Goal: Information Seeking & Learning: Learn about a topic

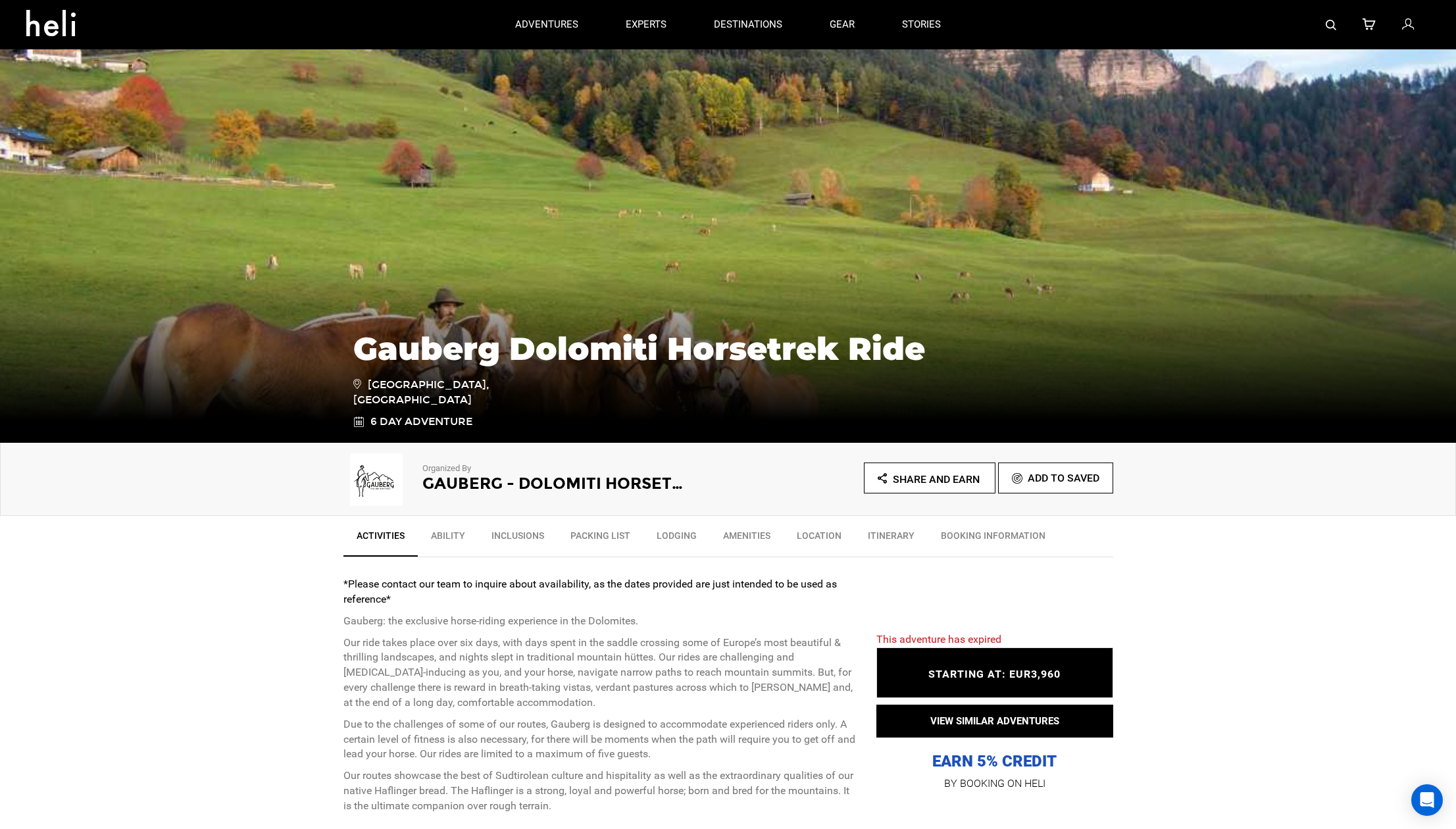
click at [759, 614] on p "Gauberg: the exclusive horse-riding experience in the Dolomites." at bounding box center [600, 621] width 513 height 15
click at [445, 539] on link "Ability" at bounding box center [447, 539] width 60 height 33
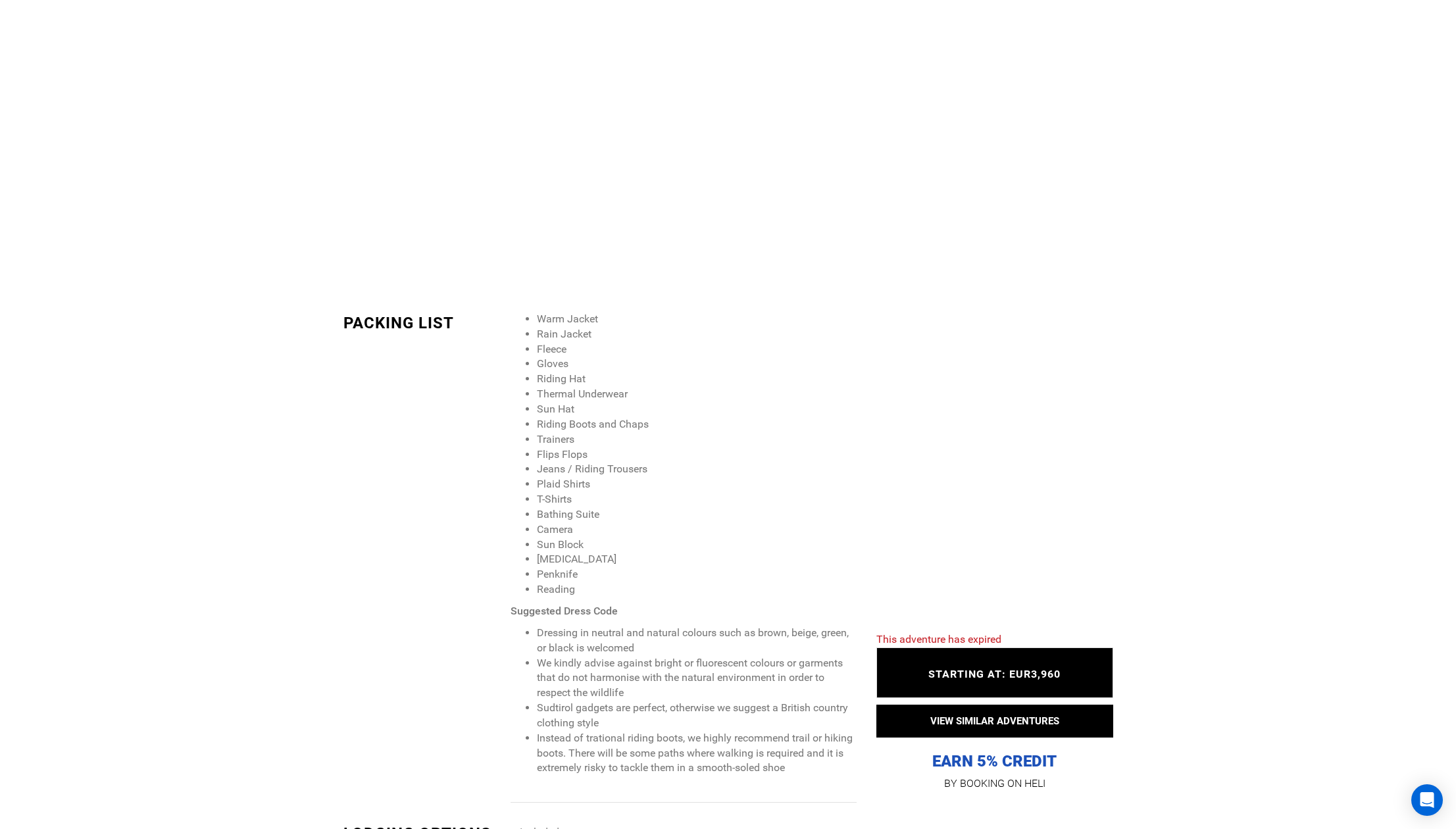
scroll to position [1694, 0]
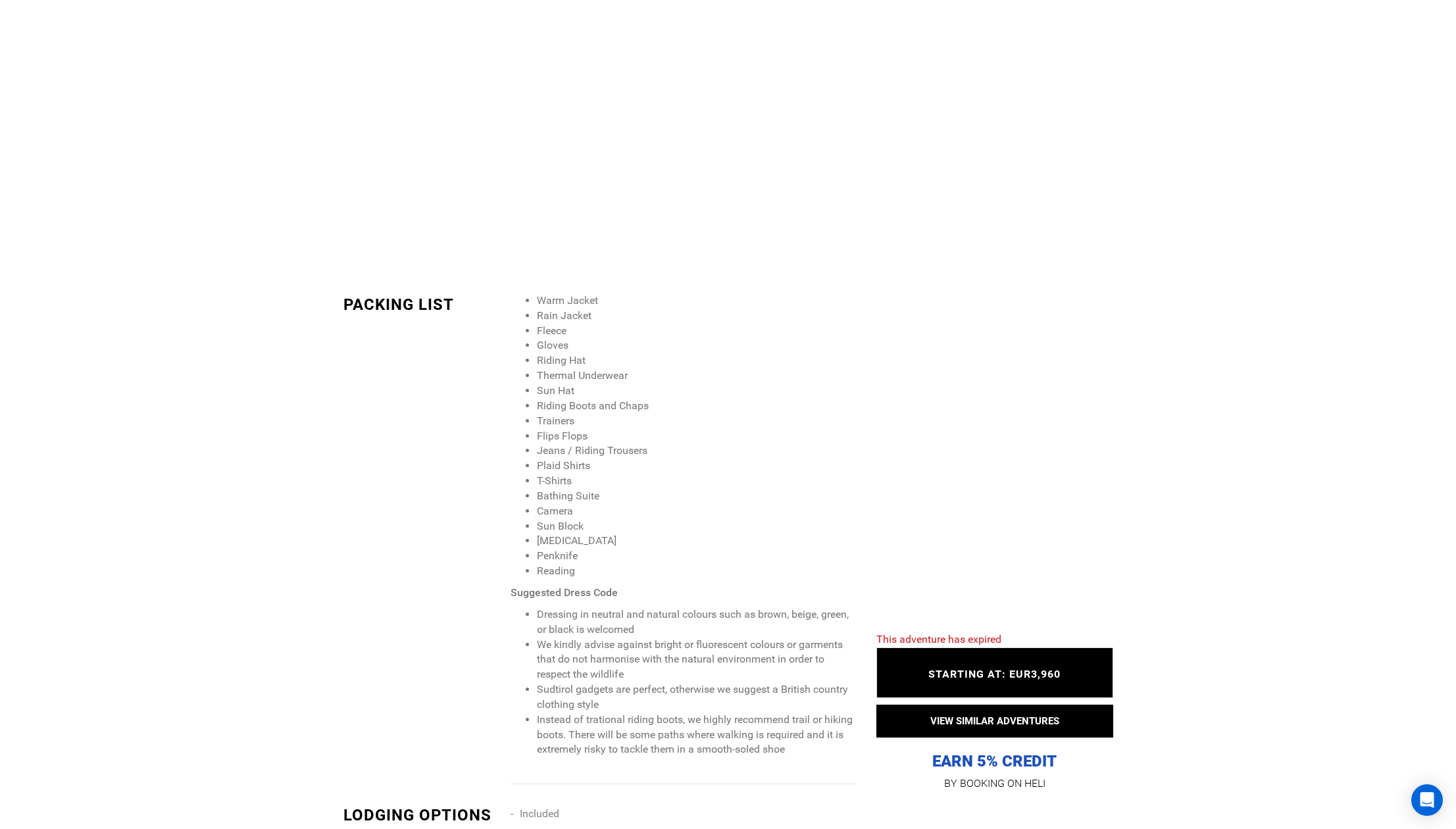
drag, startPoint x: 540, startPoint y: 363, endPoint x: 598, endPoint y: 419, distance: 80.6
click at [598, 419] on ul "Warm Jacket Rain Jacket Fleece Gloves Riding Hat Thermal Underwear Sun Hat Ridi…" at bounding box center [684, 436] width 346 height 286
click at [598, 419] on li "Trainers" at bounding box center [695, 421] width 319 height 15
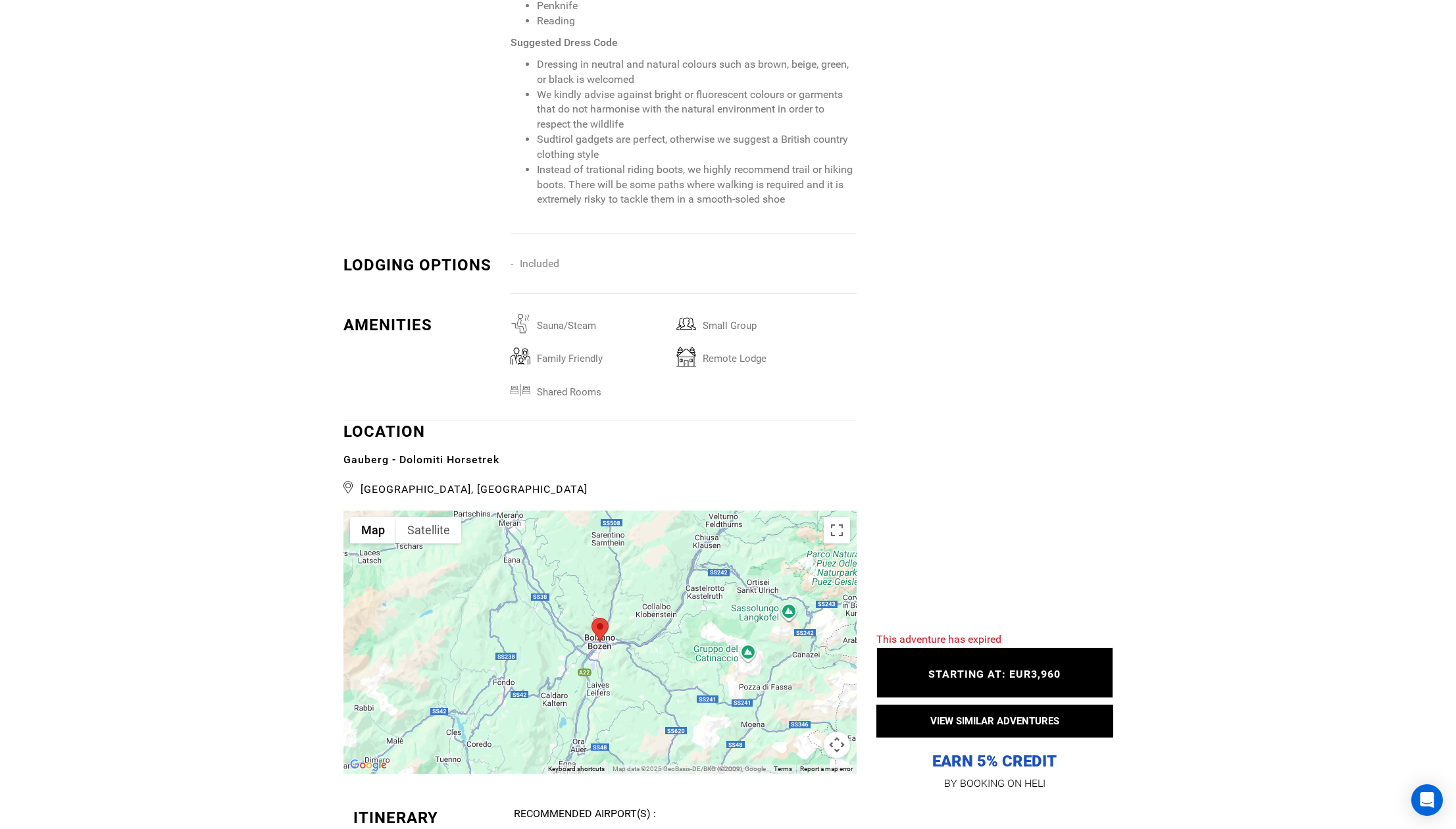
scroll to position [2220, 0]
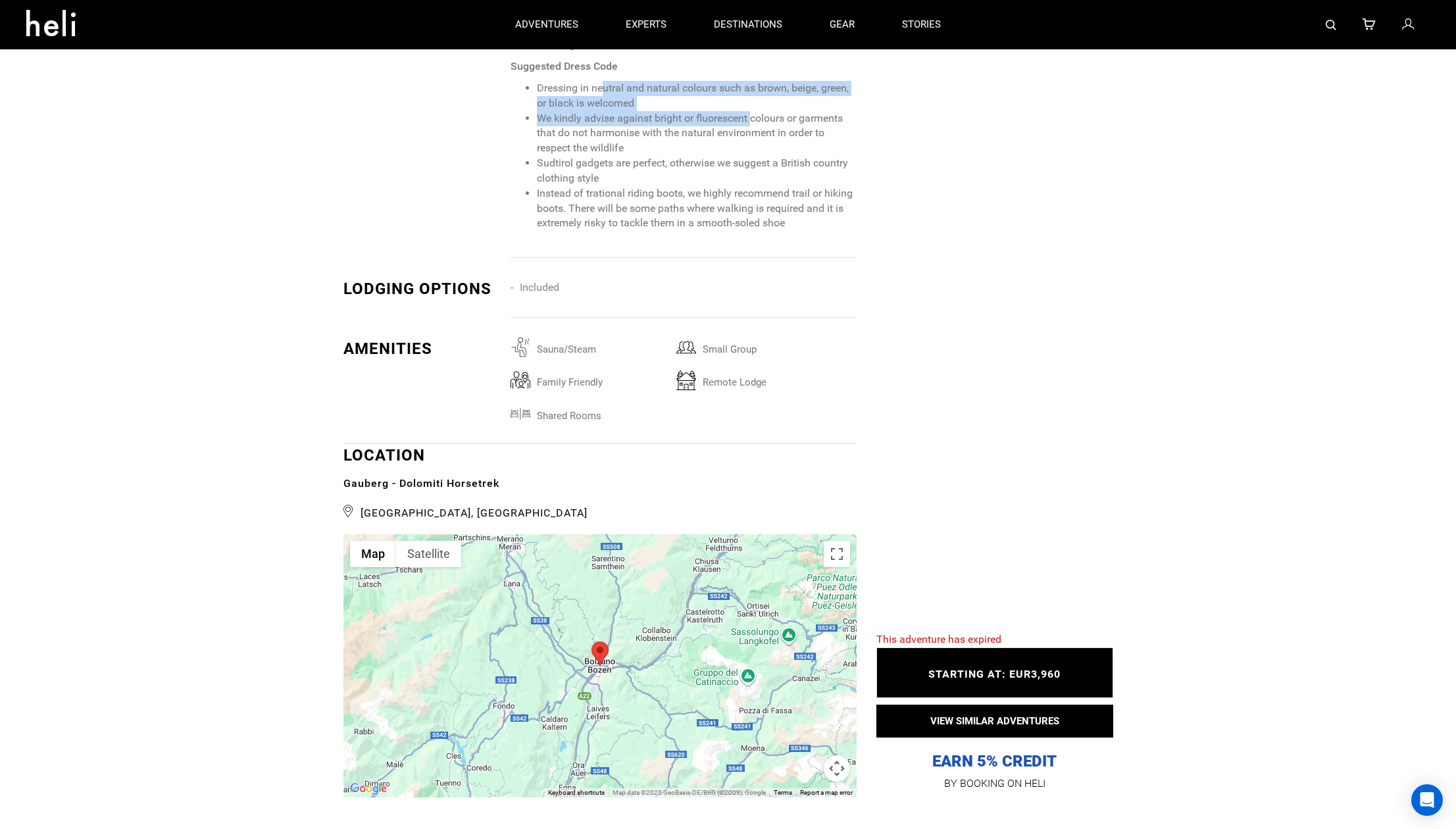
drag, startPoint x: 603, startPoint y: 94, endPoint x: 754, endPoint y: 123, distance: 153.8
click at [754, 123] on ul "Dressing in neutral and natural colours such as brown, beige, green, or black i…" at bounding box center [684, 156] width 346 height 150
drag, startPoint x: 752, startPoint y: 137, endPoint x: 749, endPoint y: 152, distance: 15.3
click at [752, 142] on li "We kindly advise against bright or fluorescent colours or garments that do not …" at bounding box center [695, 134] width 319 height 45
click at [593, 120] on li "We kindly advise against bright or fluorescent colours or garments that do not …" at bounding box center [695, 134] width 319 height 45
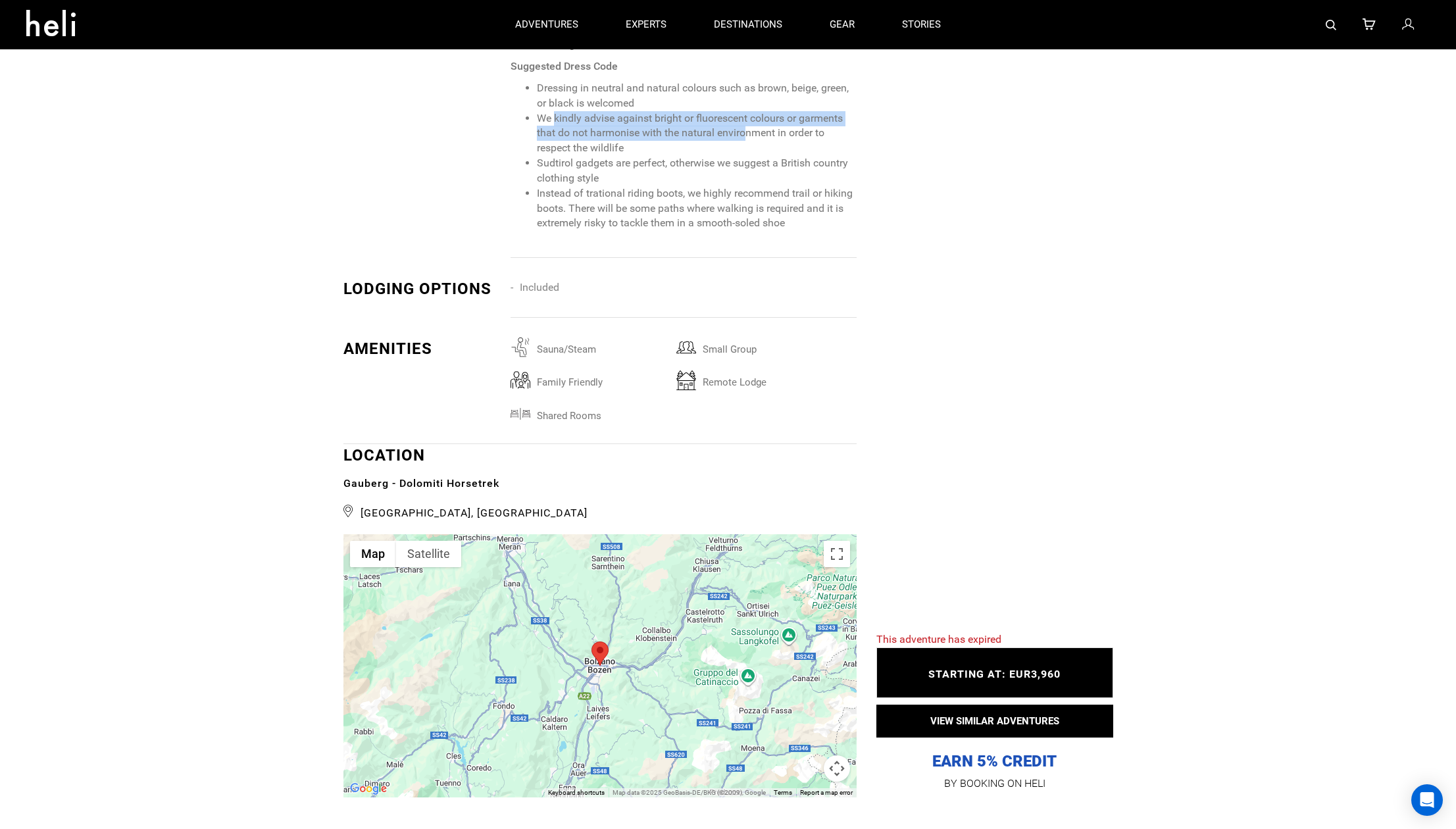
drag, startPoint x: 560, startPoint y: 116, endPoint x: 745, endPoint y: 136, distance: 186.1
click at [745, 136] on li "We kindly advise against bright or fluorescent colours or garments that do not …" at bounding box center [695, 134] width 319 height 45
click at [745, 143] on li "We kindly advise against bright or fluorescent colours or garments that do not …" at bounding box center [695, 134] width 319 height 45
drag, startPoint x: 609, startPoint y: 129, endPoint x: 671, endPoint y: 152, distance: 66.1
click at [671, 152] on li "We kindly advise against bright or fluorescent colours or garments that do not …" at bounding box center [695, 134] width 319 height 45
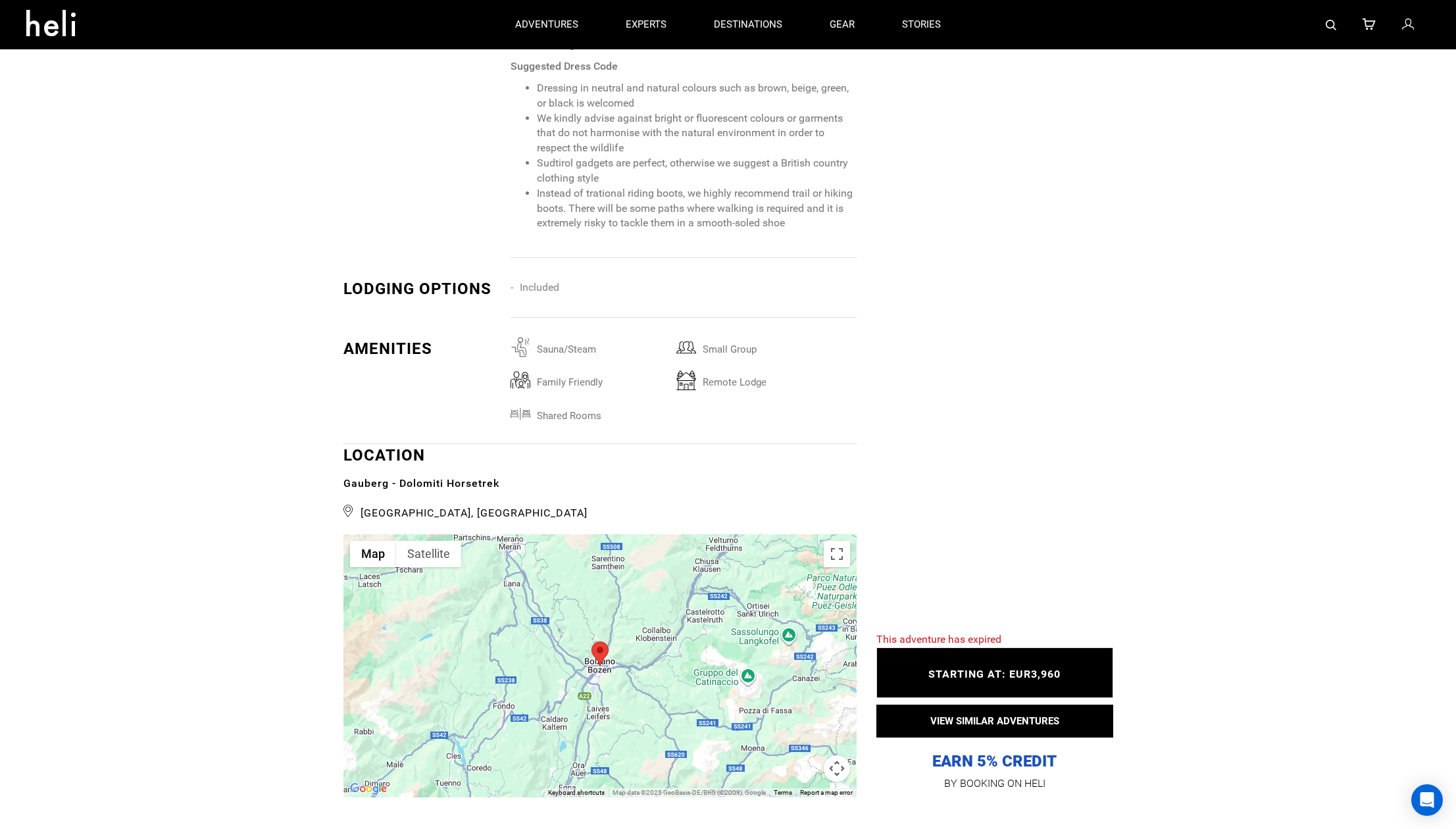
click at [671, 152] on li "We kindly advise against bright or fluorescent colours or garments that do not …" at bounding box center [695, 134] width 319 height 45
drag, startPoint x: 546, startPoint y: 150, endPoint x: 691, endPoint y: 166, distance: 145.9
click at [691, 166] on ul "Dressing in neutral and natural colours such as brown, beige, green, or black i…" at bounding box center [684, 156] width 346 height 150
drag, startPoint x: 589, startPoint y: 188, endPoint x: 820, endPoint y: 202, distance: 231.4
click at [820, 202] on li "Instead of trational riding boots, we highly recommend trail or hiking boots. T…" at bounding box center [695, 208] width 319 height 45
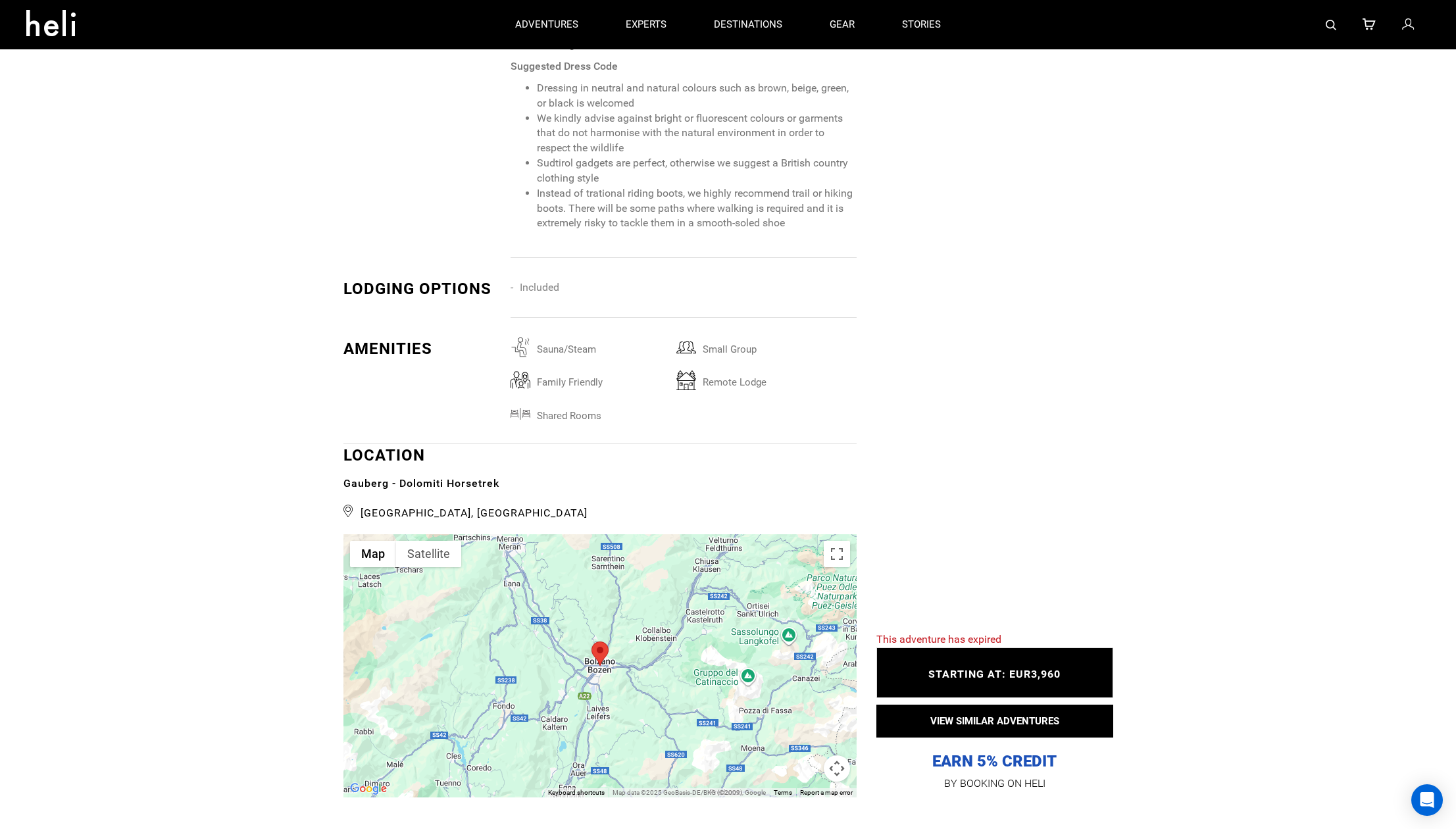
click at [738, 229] on li "Instead of trational riding boots, we highly recommend trail or hiking boots. T…" at bounding box center [695, 208] width 319 height 45
drag, startPoint x: 650, startPoint y: 209, endPoint x: 826, endPoint y: 219, distance: 176.3
click at [825, 219] on li "Instead of trational riding boots, we highly recommend trail or hiking boots. T…" at bounding box center [695, 208] width 319 height 45
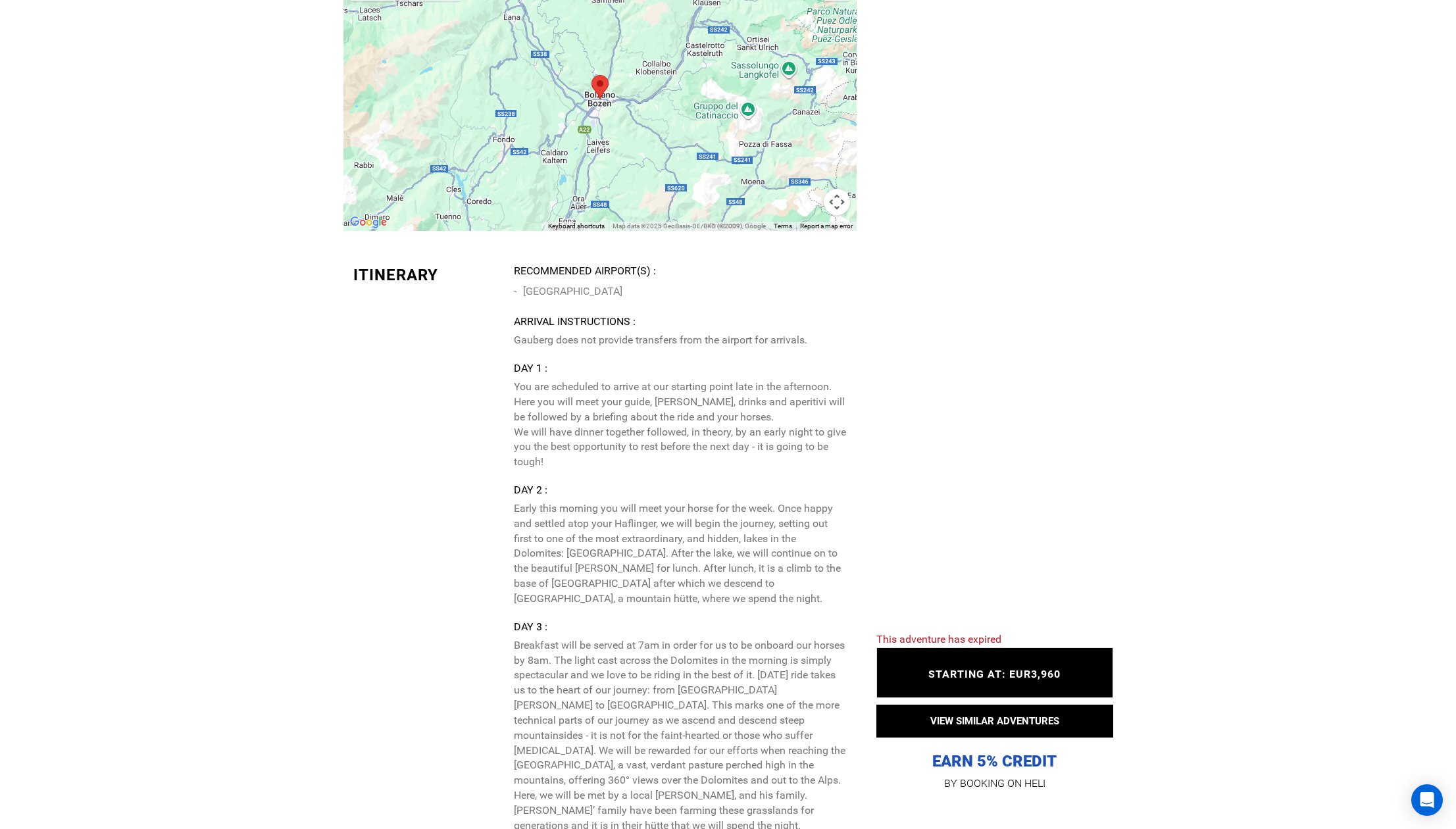
scroll to position [2812, 0]
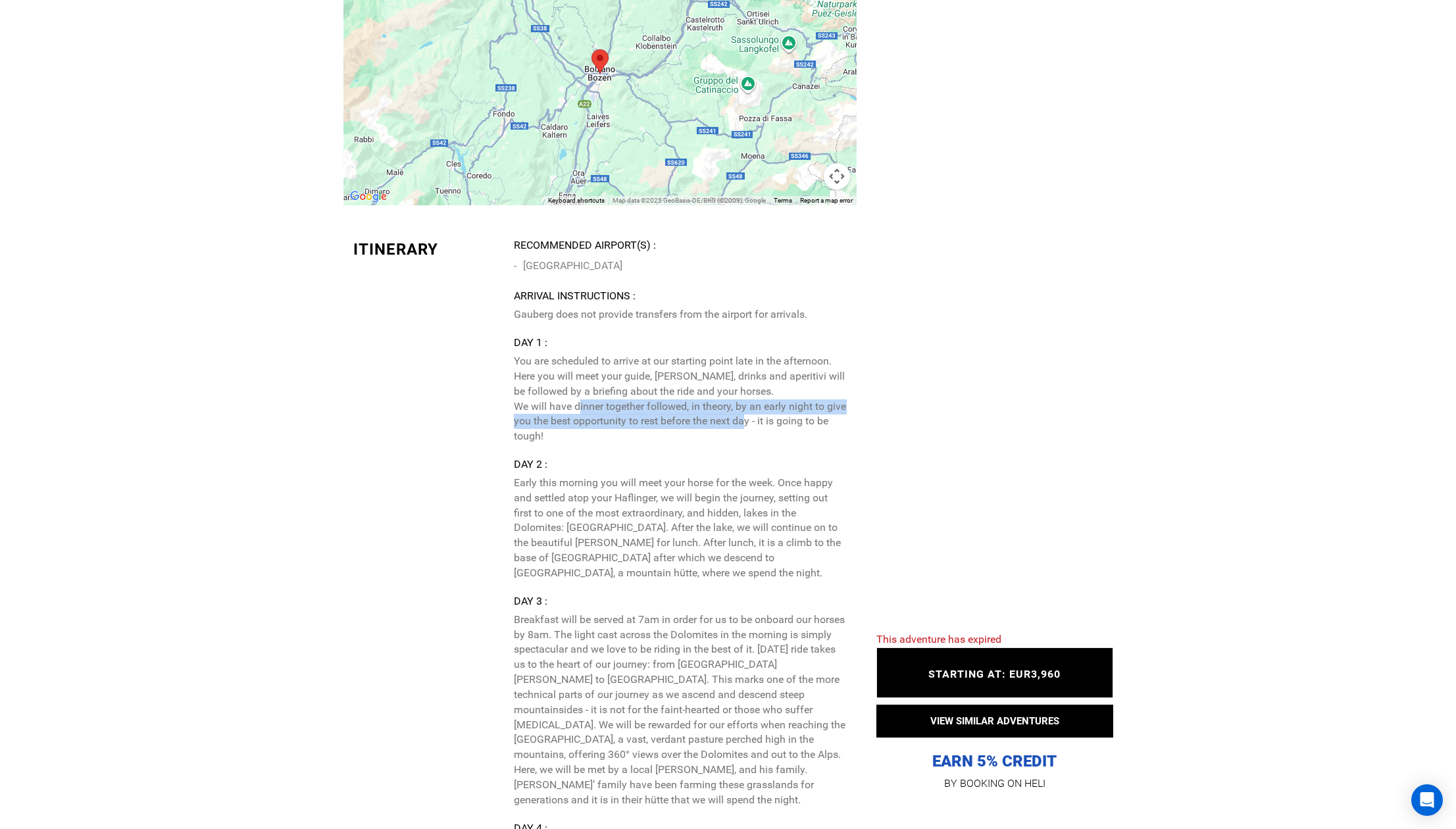
drag, startPoint x: 574, startPoint y: 408, endPoint x: 763, endPoint y: 418, distance: 189.3
click at [763, 418] on p "You are scheduled to arrive at our starting point late in the afternoon. Here y…" at bounding box center [680, 398] width 332 height 90
click at [735, 444] on p "You are scheduled to arrive at our starting point late in the afternoon. Here y…" at bounding box center [680, 398] width 332 height 90
drag, startPoint x: 544, startPoint y: 418, endPoint x: 778, endPoint y: 435, distance: 234.6
click at [778, 435] on p "You are scheduled to arrive at our starting point late in the afternoon. Here y…" at bounding box center [680, 398] width 332 height 90
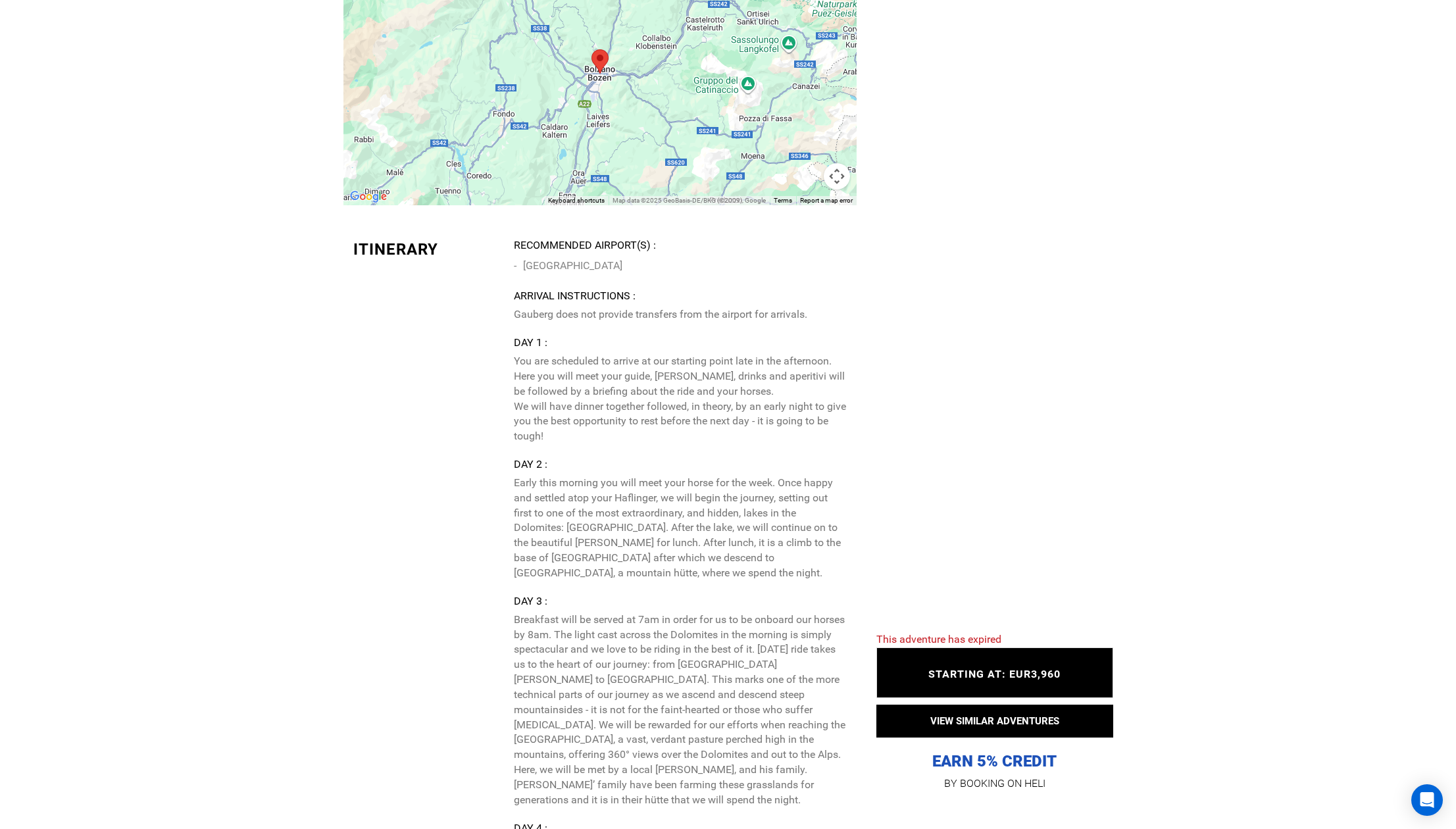
click at [765, 456] on div "Recommended Airport(s) : [GEOGRAPHIC_DATA] Arrival Instructions : [PERSON_NAME]…" at bounding box center [680, 766] width 332 height 1056
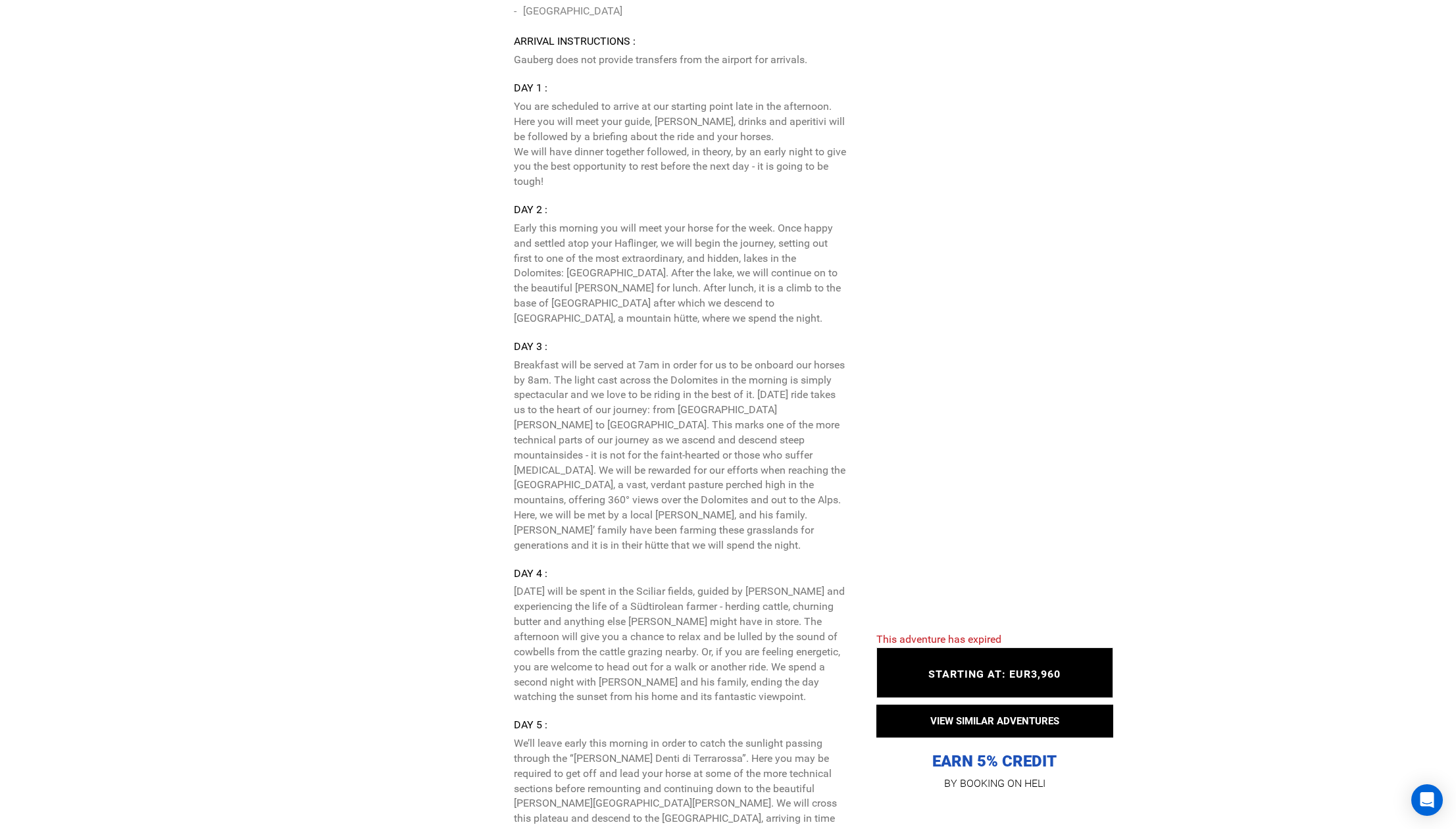
scroll to position [3207, 0]
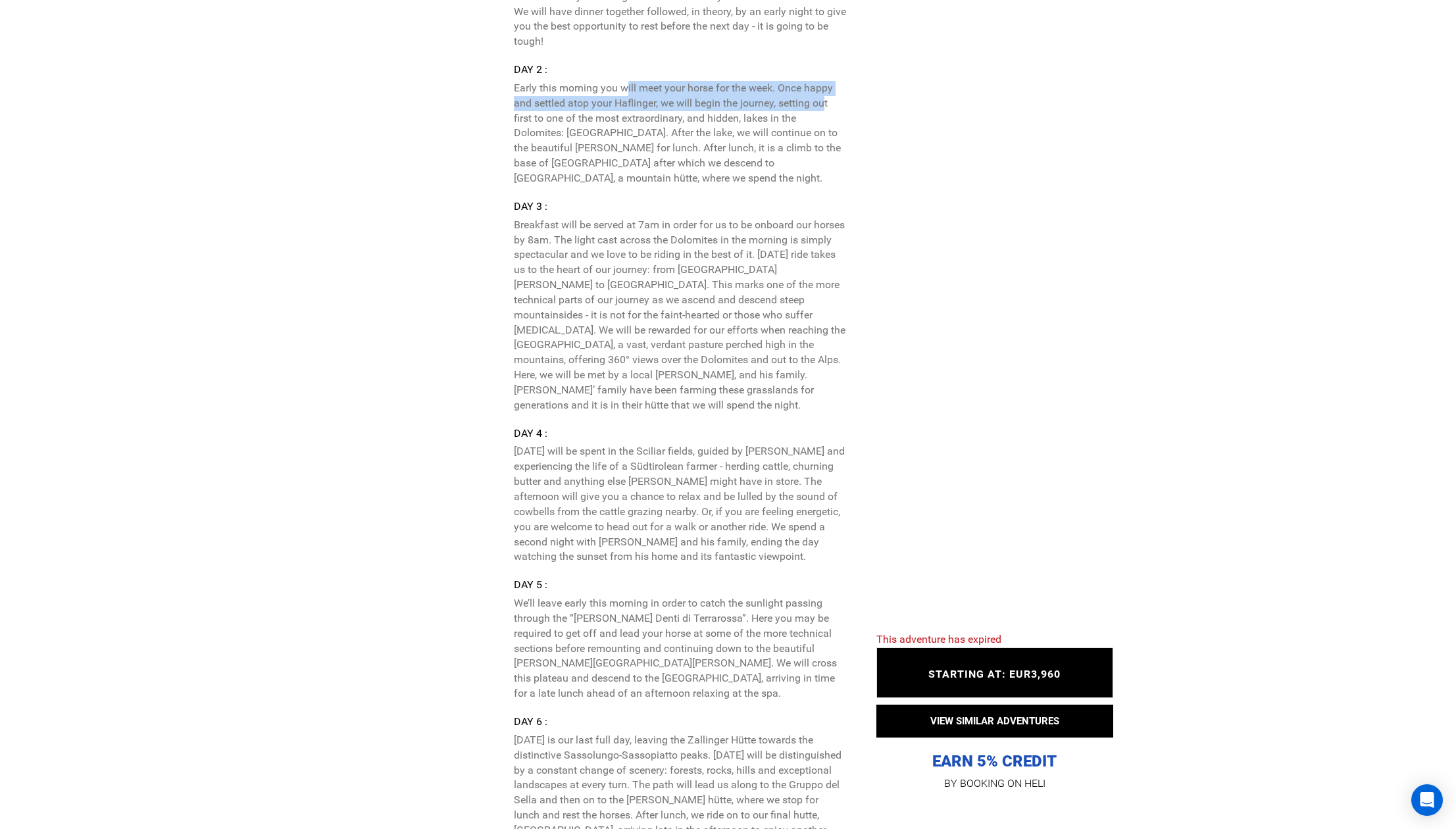
drag, startPoint x: 637, startPoint y: 85, endPoint x: 827, endPoint y: 104, distance: 190.9
click at [827, 104] on p "Early this morning you will meet your horse for the week. Once happy and settle…" at bounding box center [680, 133] width 332 height 106
click at [789, 127] on p "Early this morning you will meet your horse for the week. Once happy and settle…" at bounding box center [680, 133] width 332 height 106
drag, startPoint x: 615, startPoint y: 133, endPoint x: 570, endPoint y: 131, distance: 45.0
click at [570, 131] on p "Early this morning you will meet your horse for the week. Once happy and settle…" at bounding box center [680, 133] width 332 height 106
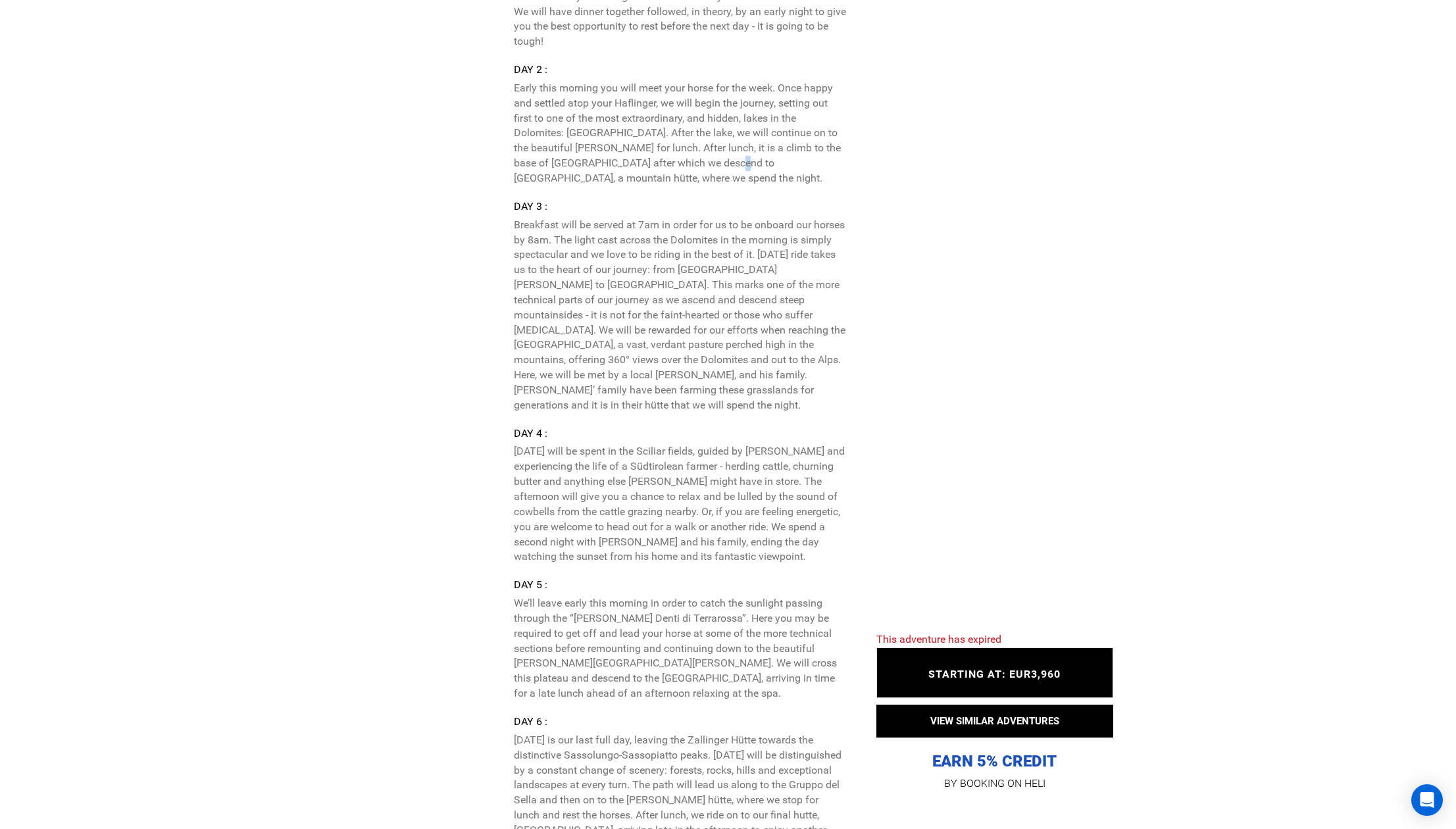
click at [737, 164] on p "Early this morning you will meet your horse for the week. Once happy and settle…" at bounding box center [680, 133] width 332 height 106
click at [699, 164] on p "Early this morning you will meet your horse for the week. Once happy and settle…" at bounding box center [680, 133] width 332 height 106
click at [700, 164] on p "Early this morning you will meet your horse for the week. Once happy and settle…" at bounding box center [680, 133] width 332 height 106
copy p "[PERSON_NAME]"
